Goal: Navigation & Orientation: Find specific page/section

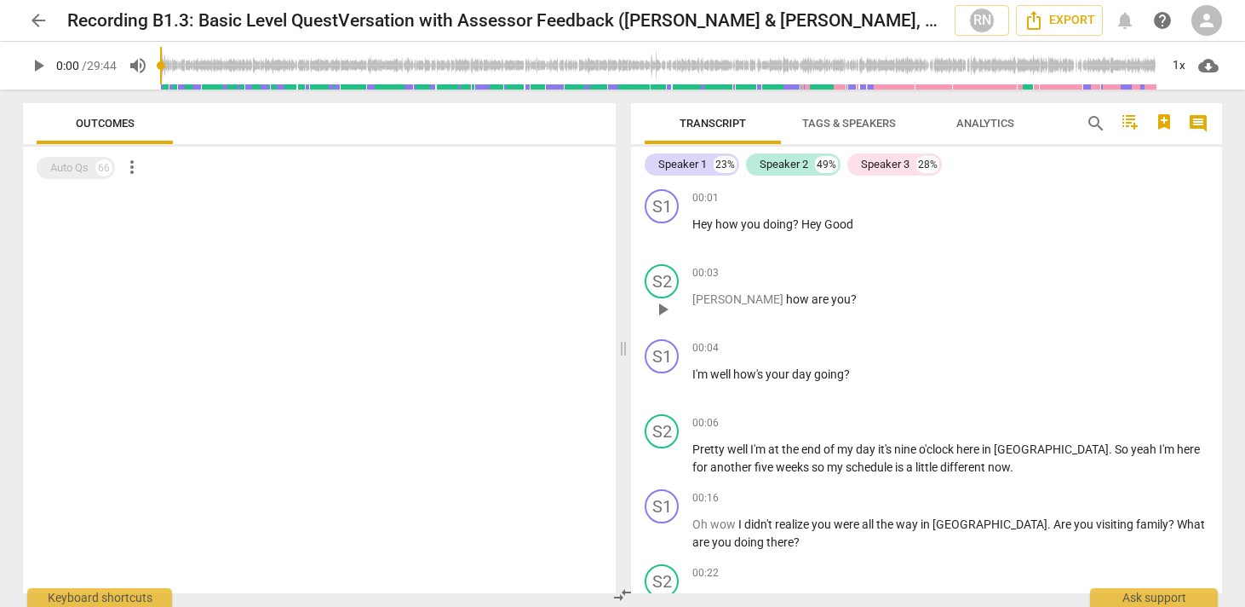
click at [831, 304] on span "you" at bounding box center [841, 299] width 20 height 14
